Goal: Navigation & Orientation: Find specific page/section

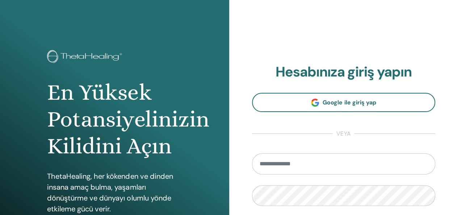
scroll to position [133, 0]
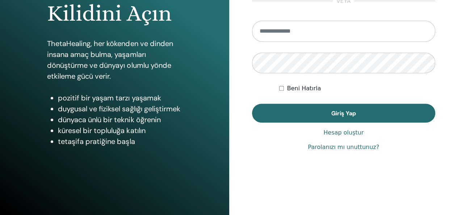
type input "**********"
click at [281, 84] on div "Beni Hatırla" at bounding box center [357, 88] width 156 height 9
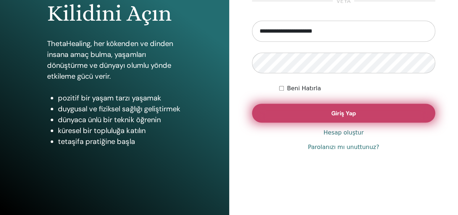
click at [288, 108] on button "Giriş Yap" at bounding box center [344, 113] width 184 height 19
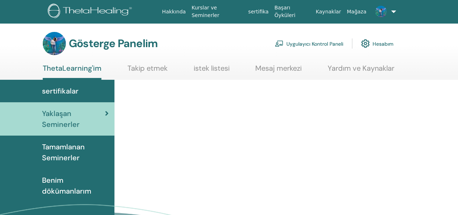
click at [58, 153] on span "Tamamlanan Seminerler" at bounding box center [75, 152] width 67 height 22
click at [59, 147] on font "Tamamlanan Seminerler" at bounding box center [63, 152] width 43 height 20
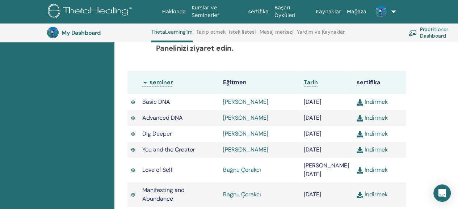
scroll to position [55, 0]
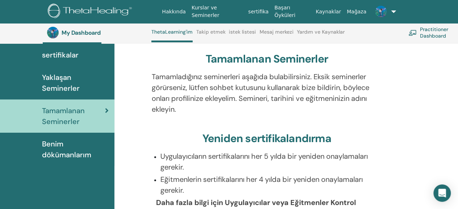
click at [70, 153] on span "Benim dökümanlarım" at bounding box center [75, 150] width 67 height 22
